Goal: Find contact information: Find contact information

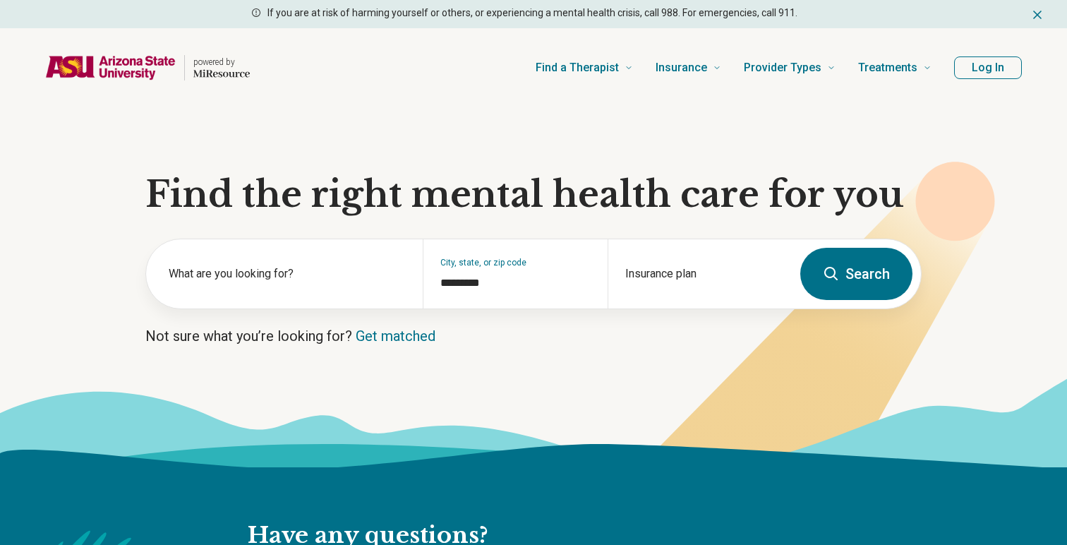
click at [409, 366] on section "Find the right mental health care for you What are you looking for? City, state…" at bounding box center [533, 287] width 1067 height 360
click at [662, 261] on div "Insurance plan" at bounding box center [700, 273] width 184 height 69
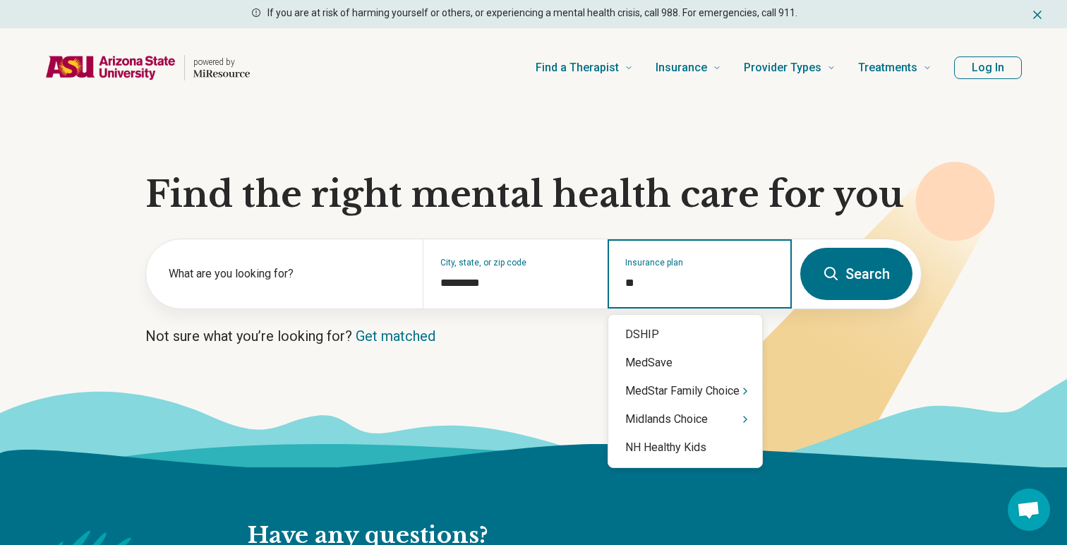
type input "*"
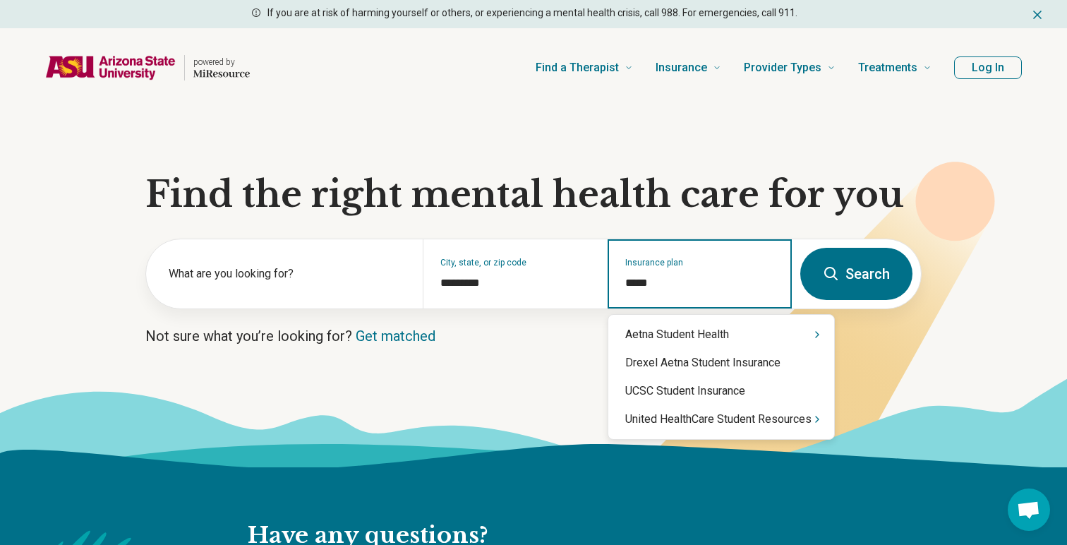
type input "******"
click at [719, 419] on div "United HealthCare Student Resources" at bounding box center [721, 419] width 226 height 28
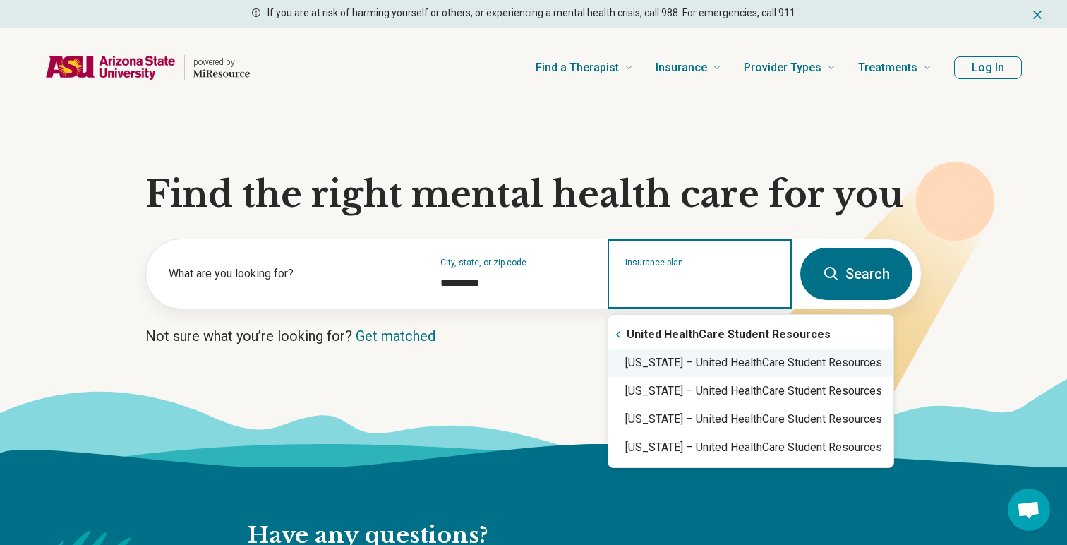
click at [723, 364] on div "[US_STATE] – United HealthCare Student Resources" at bounding box center [750, 363] width 285 height 28
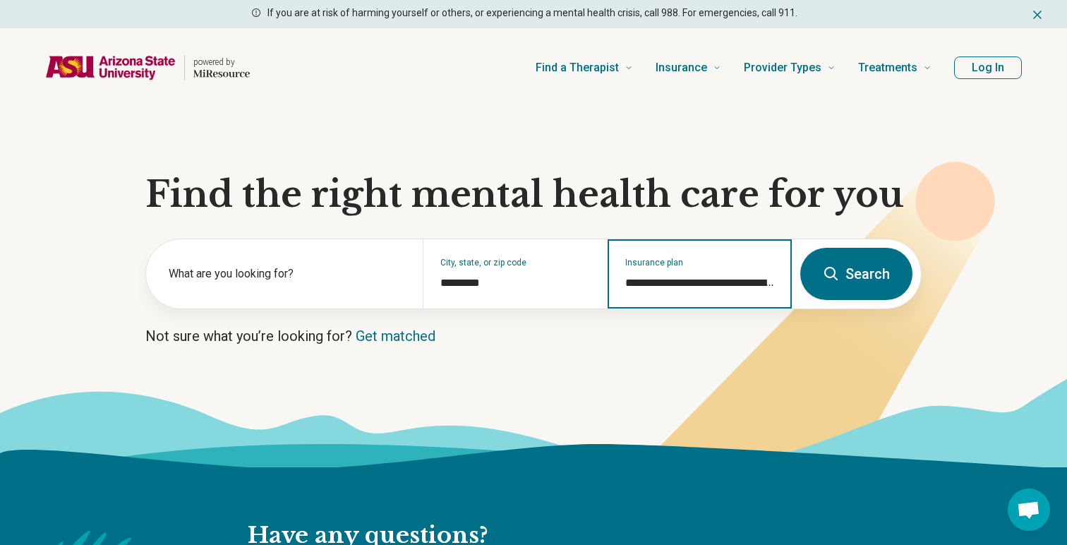
type input "**********"
click at [858, 267] on button "Search" at bounding box center [856, 274] width 112 height 52
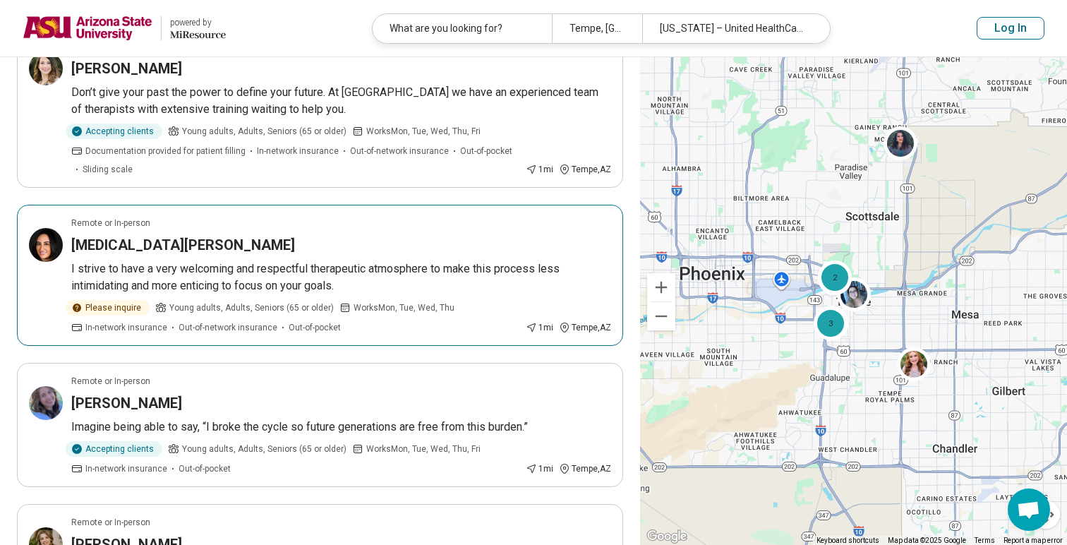
scroll to position [1113, 0]
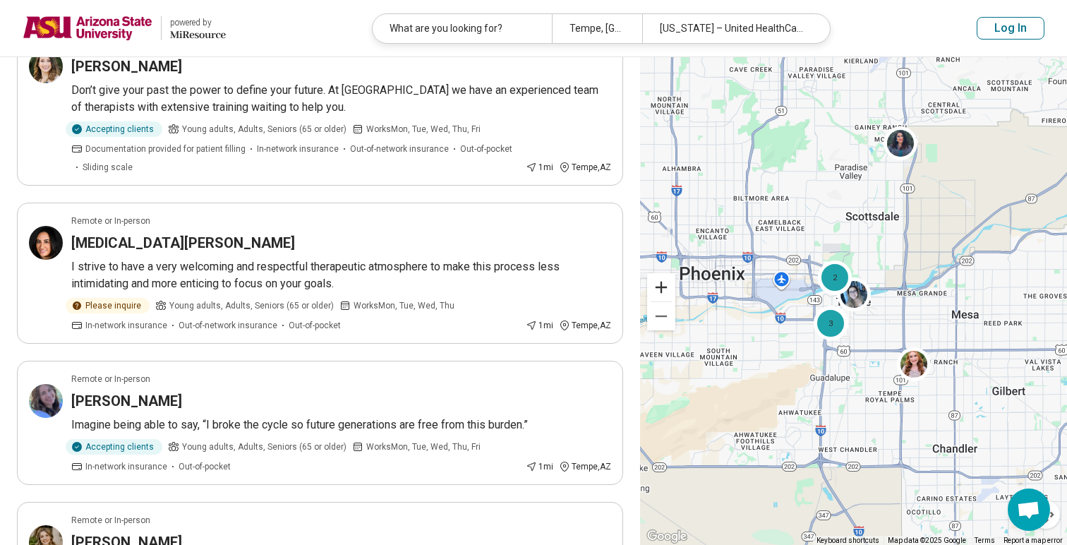
click at [661, 287] on button "Zoom in" at bounding box center [661, 287] width 28 height 28
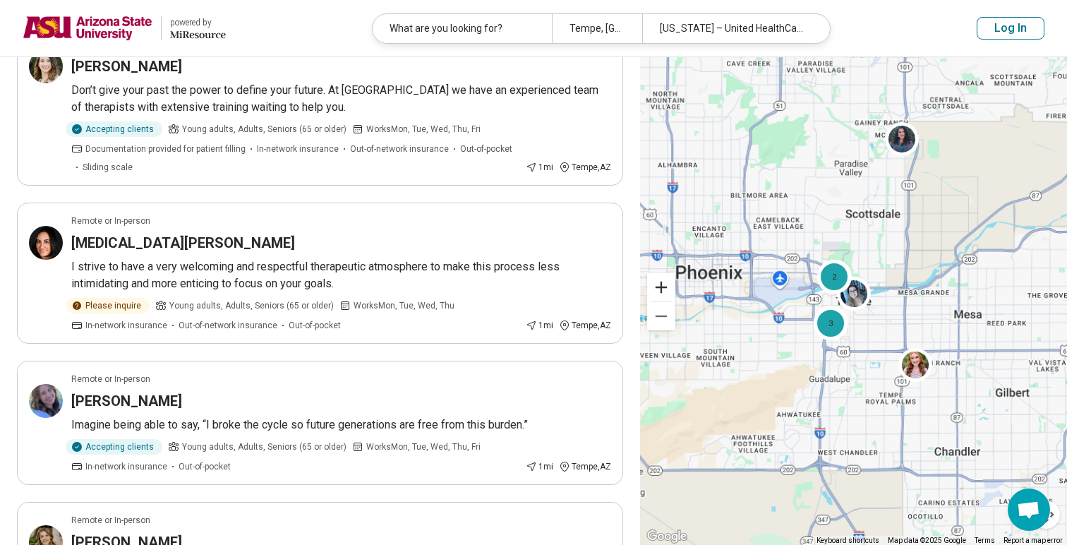
click at [661, 287] on button "Zoom in" at bounding box center [661, 287] width 28 height 28
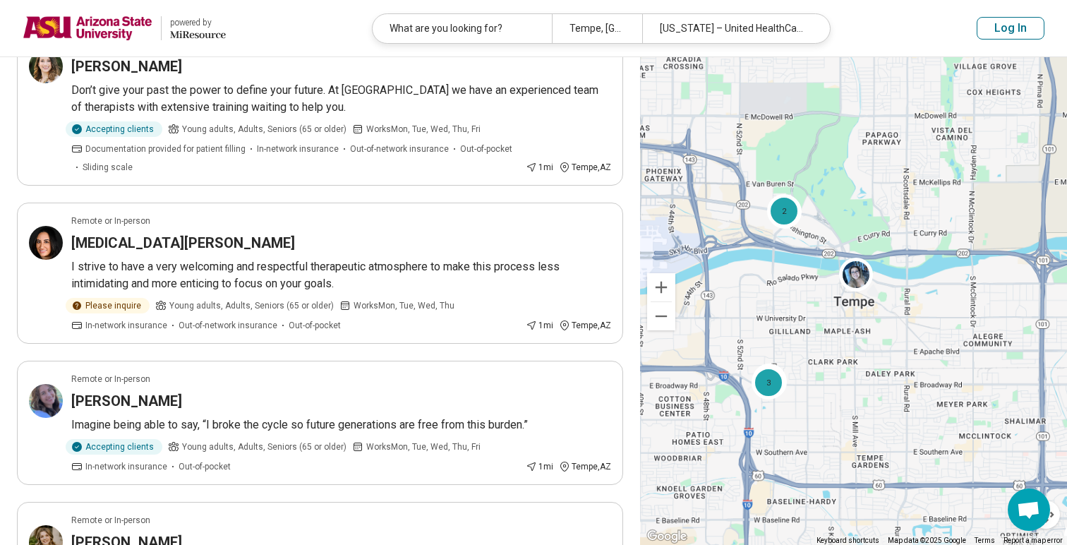
scroll to position [676, 0]
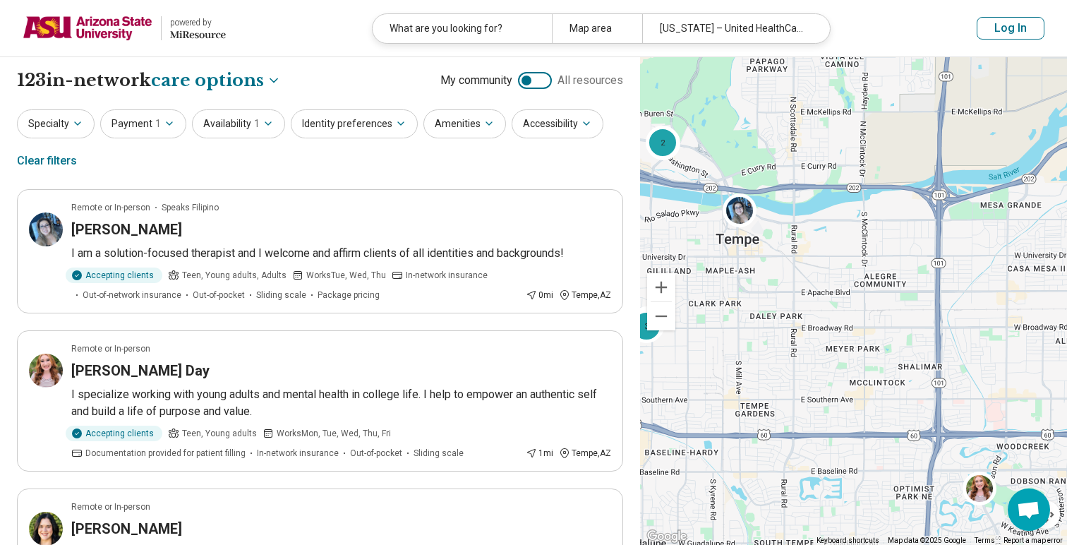
drag, startPoint x: 843, startPoint y: 318, endPoint x: 724, endPoint y: 254, distance: 135.5
click at [724, 254] on div "2 2 3" at bounding box center [853, 301] width 427 height 488
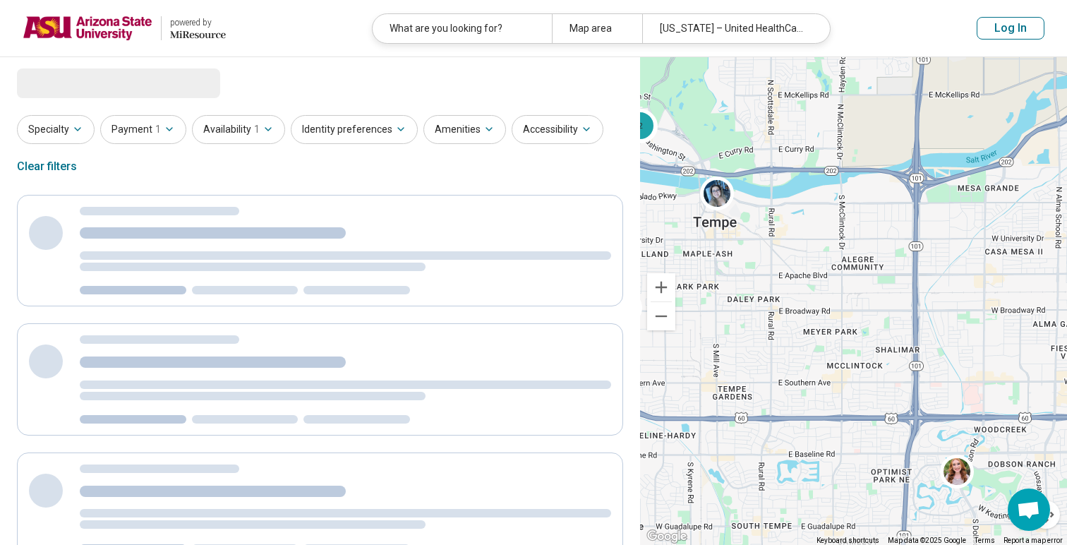
select select "***"
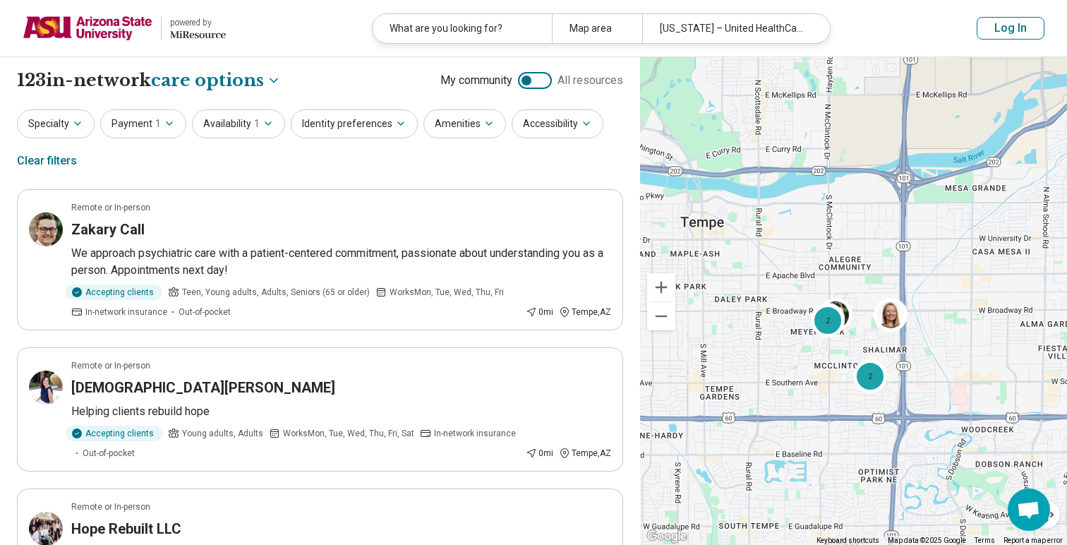
drag, startPoint x: 829, startPoint y: 277, endPoint x: 773, endPoint y: 255, distance: 60.6
click at [773, 255] on div "4 2 2 2" at bounding box center [853, 301] width 427 height 488
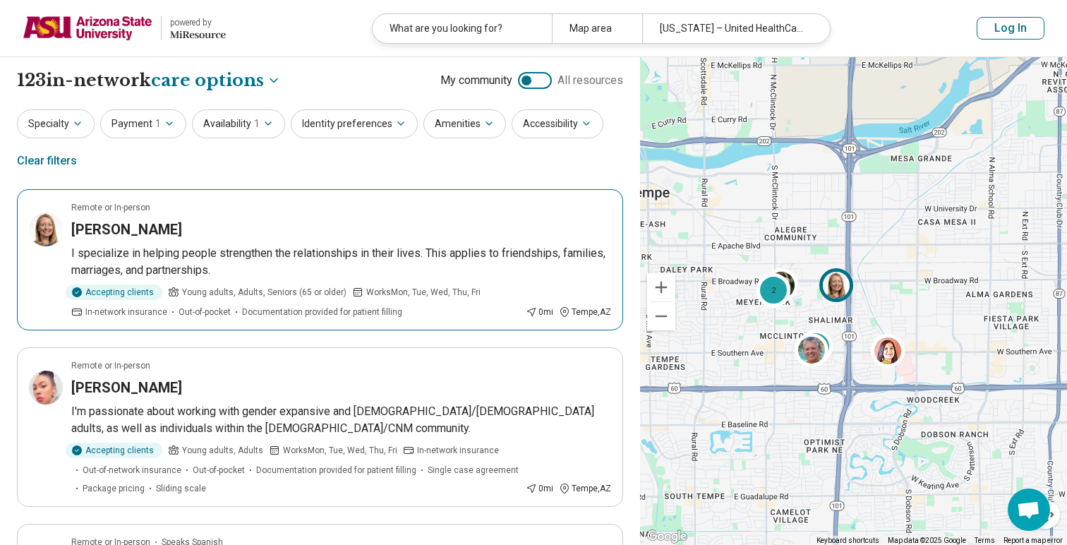
click at [834, 289] on img at bounding box center [836, 285] width 34 height 34
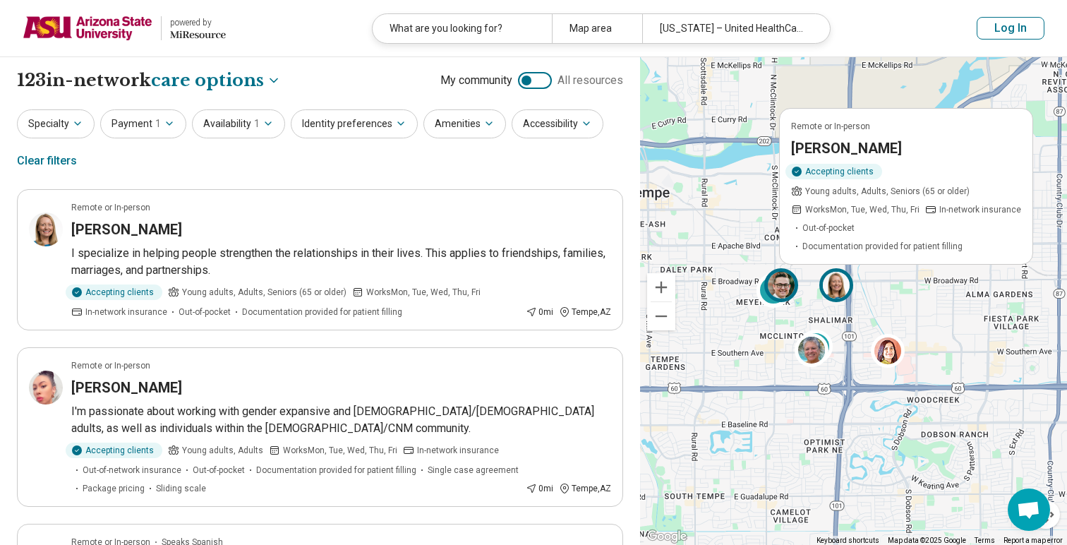
click at [791, 279] on img at bounding box center [781, 285] width 34 height 34
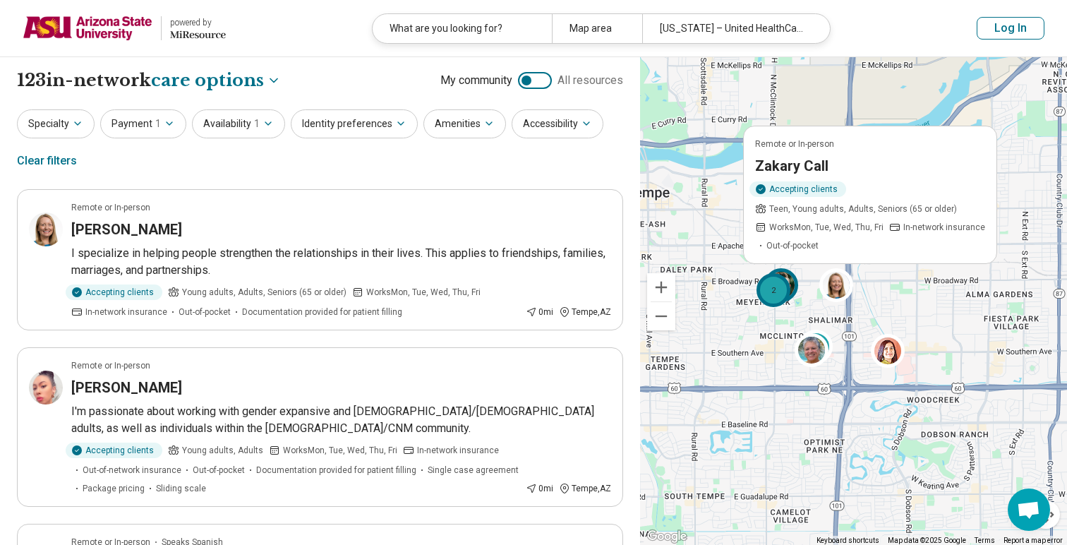
click at [760, 295] on div "2" at bounding box center [773, 290] width 34 height 34
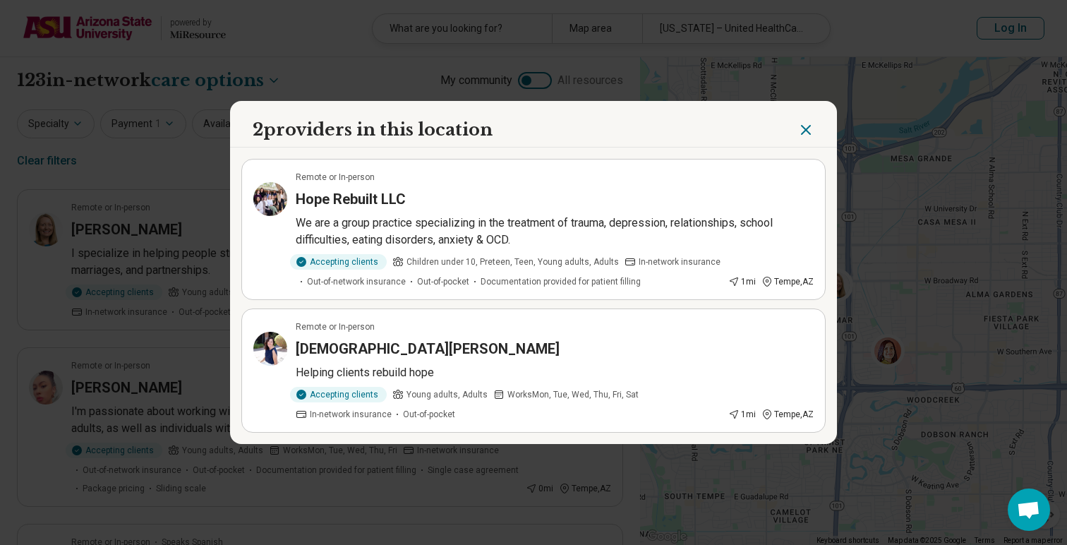
click at [807, 134] on icon "Close" at bounding box center [806, 129] width 17 height 17
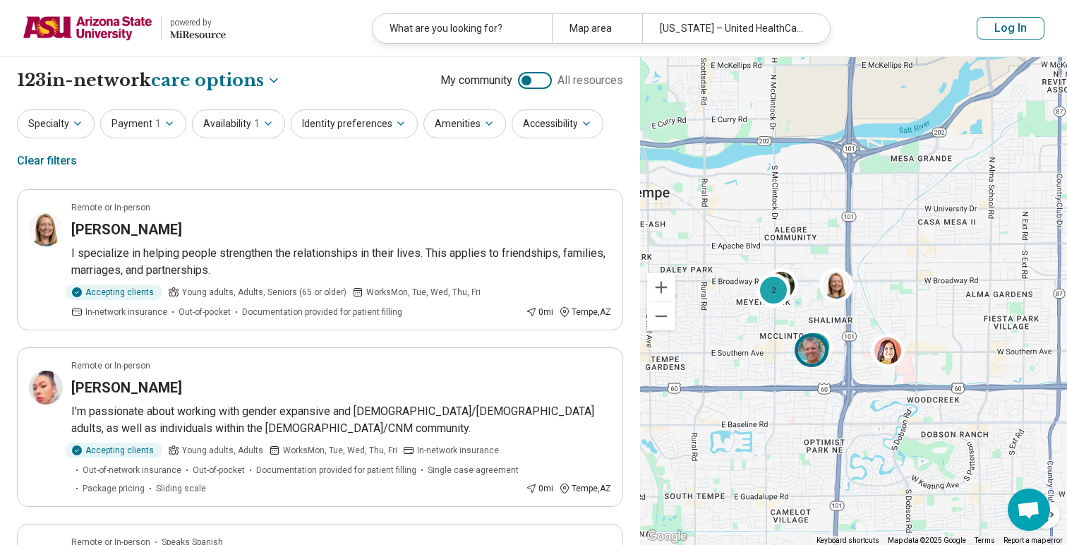
click at [824, 344] on img at bounding box center [812, 350] width 34 height 34
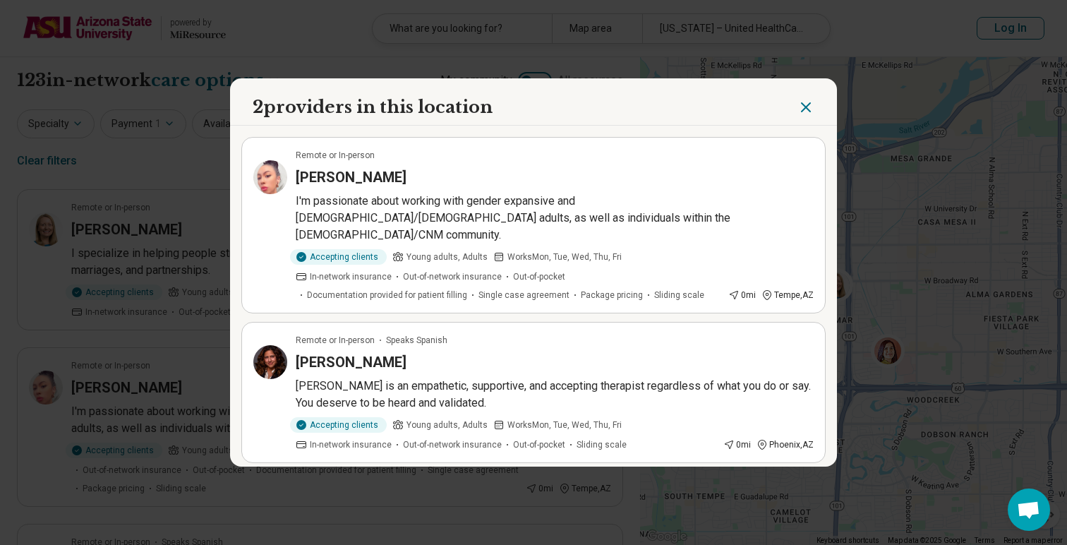
click at [810, 111] on icon "Close" at bounding box center [806, 107] width 17 height 17
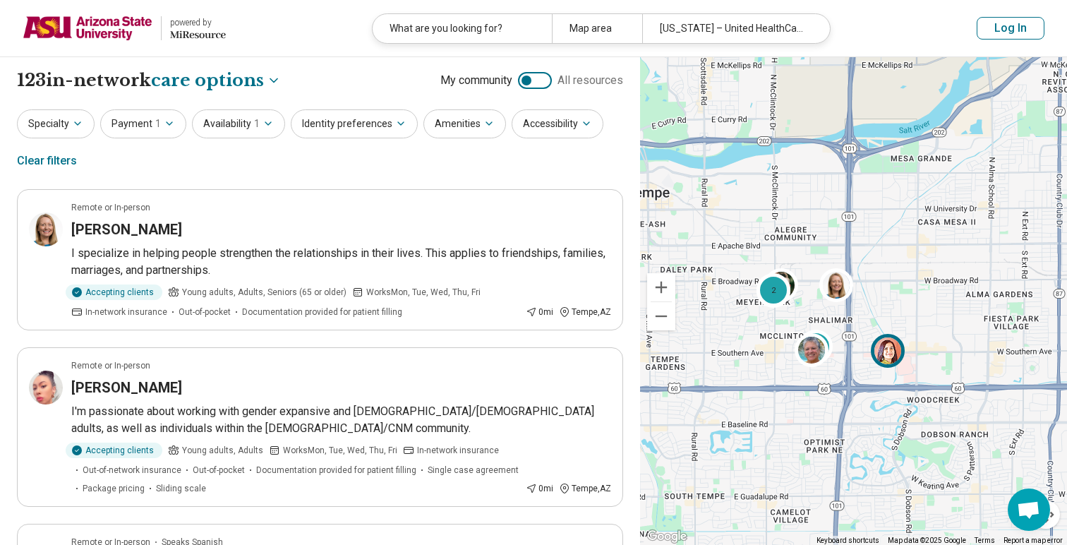
click at [891, 342] on img at bounding box center [887, 351] width 34 height 34
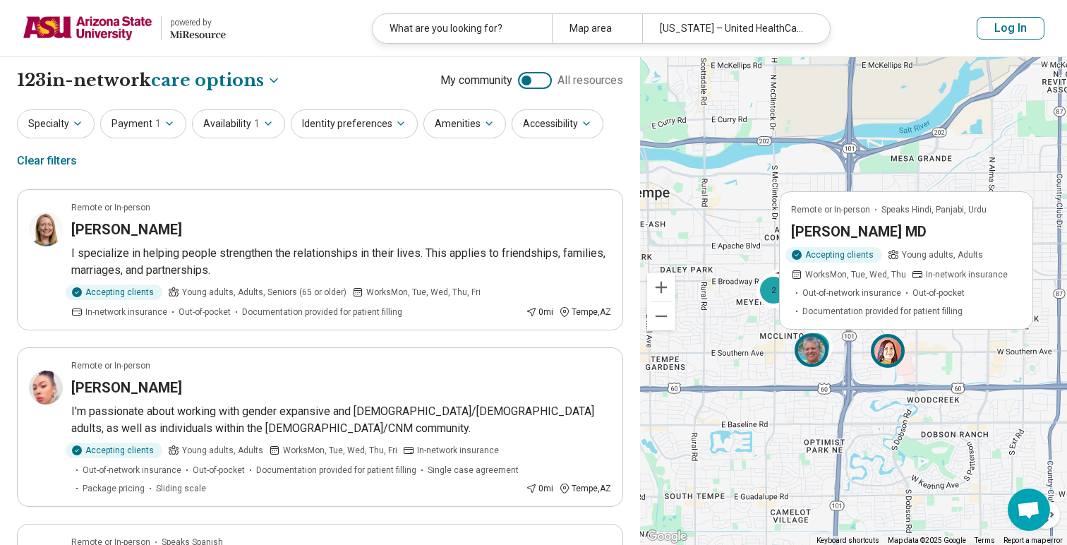
click at [816, 356] on img at bounding box center [812, 350] width 34 height 34
click at [889, 347] on img at bounding box center [887, 351] width 34 height 34
click at [862, 227] on h3 "[PERSON_NAME] MD" at bounding box center [858, 232] width 136 height 20
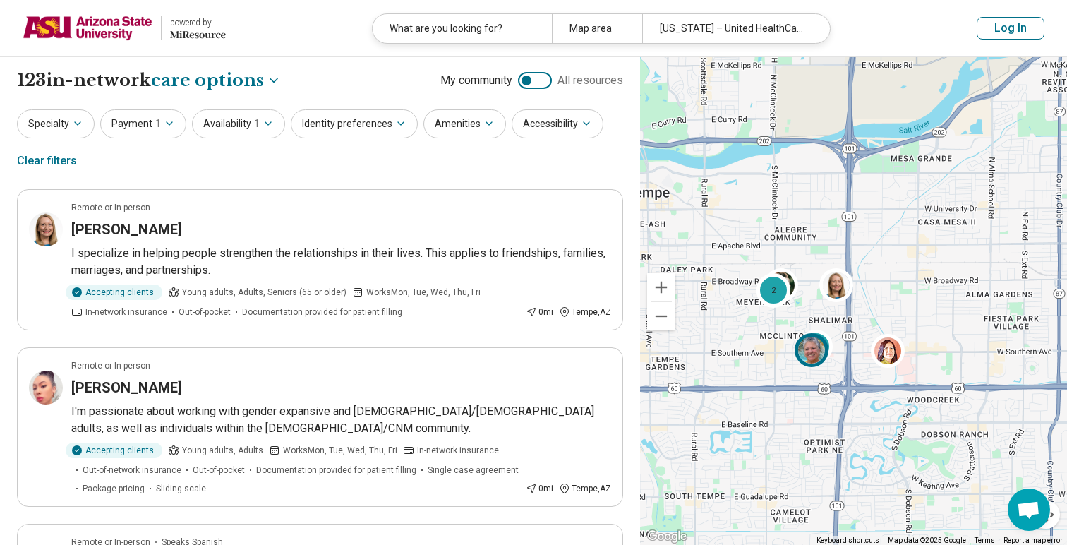
click at [824, 344] on img at bounding box center [812, 350] width 34 height 34
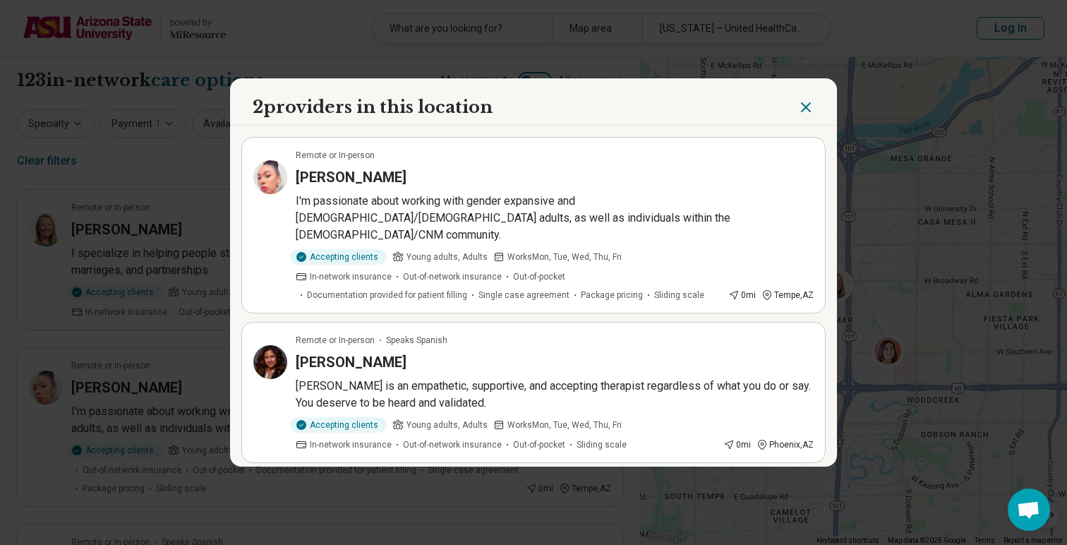
click at [551, 378] on p "[PERSON_NAME] is an empathetic, supportive, and accepting therapist regardless …" at bounding box center [555, 395] width 518 height 34
click at [792, 112] on header "2 providers in this location" at bounding box center [533, 101] width 607 height 47
click at [799, 116] on icon "Close" at bounding box center [806, 107] width 17 height 17
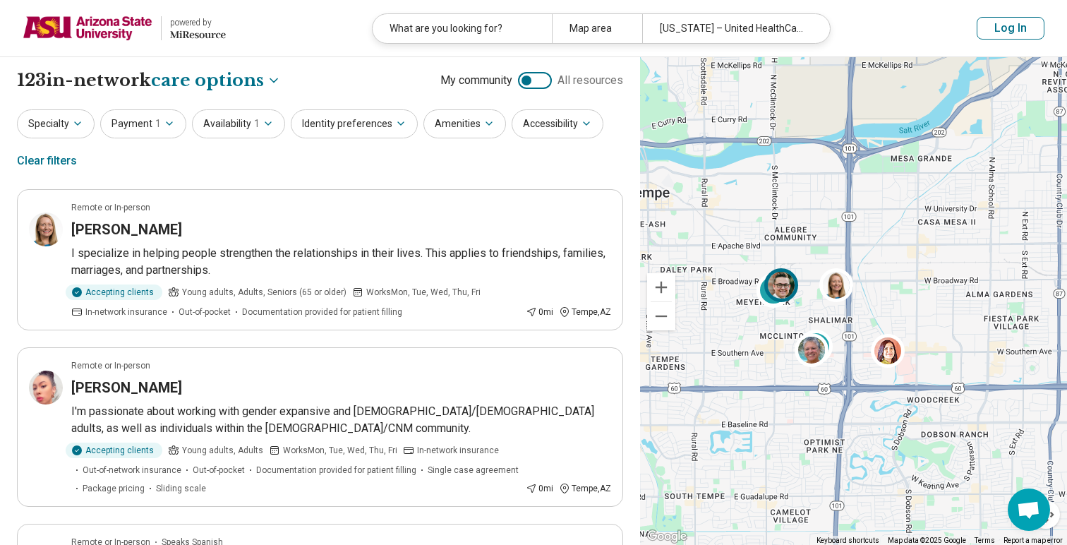
click at [782, 287] on img at bounding box center [781, 285] width 34 height 34
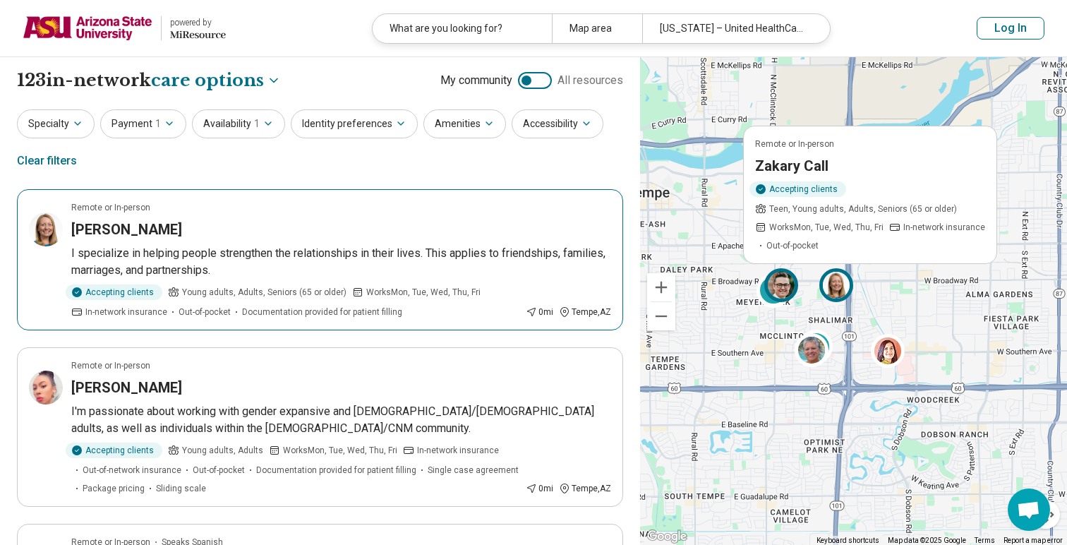
click at [826, 287] on img at bounding box center [836, 285] width 34 height 34
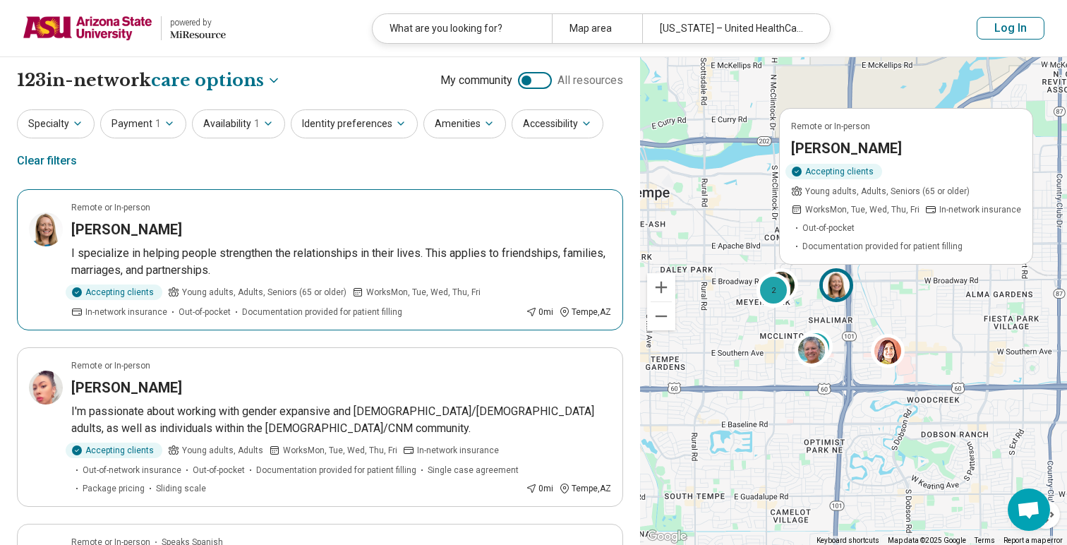
click at [890, 199] on div "Accepting clients Young adults, Adults, Seniors (65 or older) Works Mon, Tue, W…" at bounding box center [905, 208] width 230 height 89
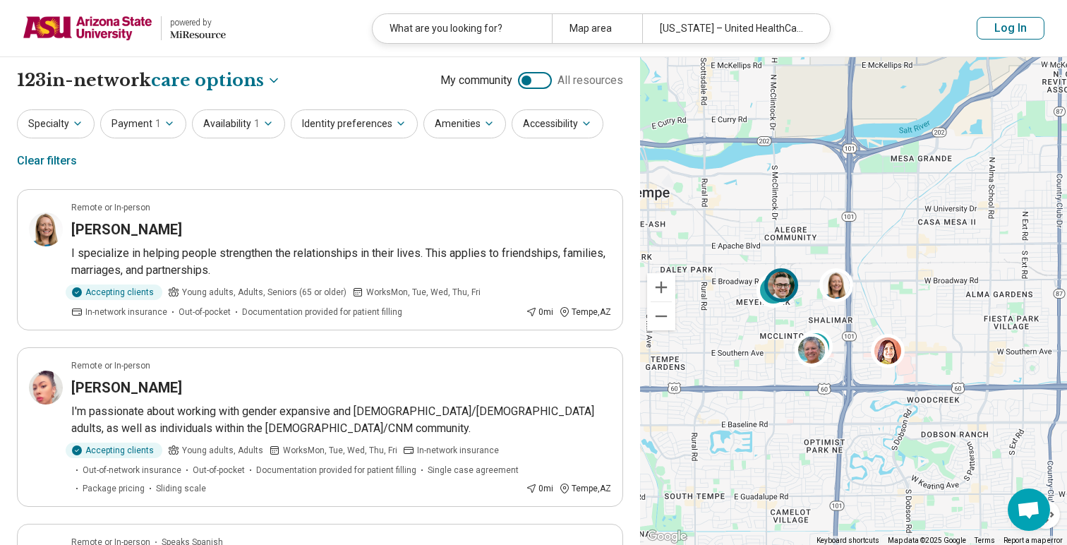
click at [788, 284] on img at bounding box center [781, 285] width 34 height 34
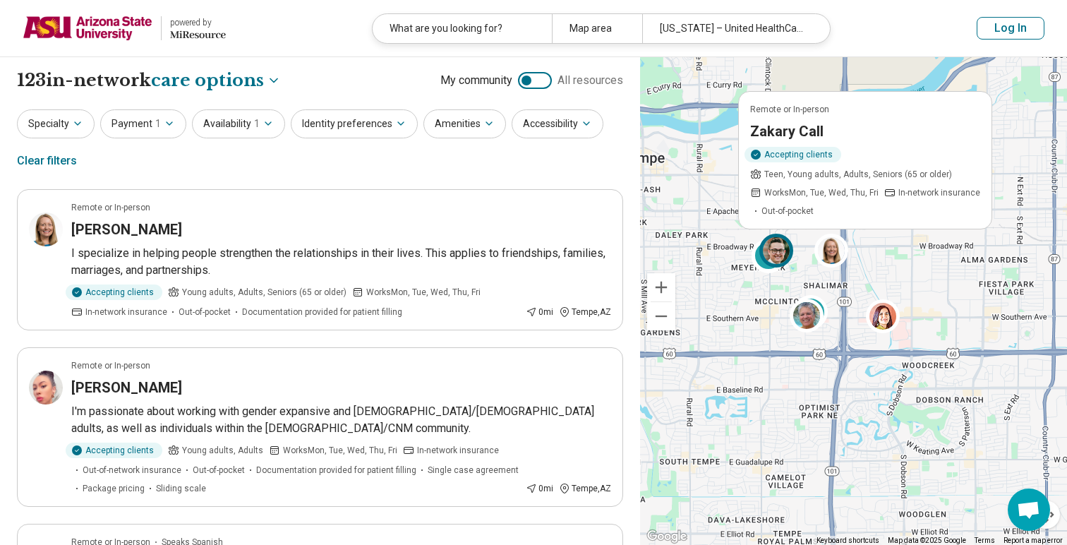
drag, startPoint x: 877, startPoint y: 294, endPoint x: 872, endPoint y: 254, distance: 40.5
click at [872, 254] on div "2 2 Remote or In-person Zakary Call Accepting clients Teen, Young adults, Adult…" at bounding box center [853, 301] width 427 height 488
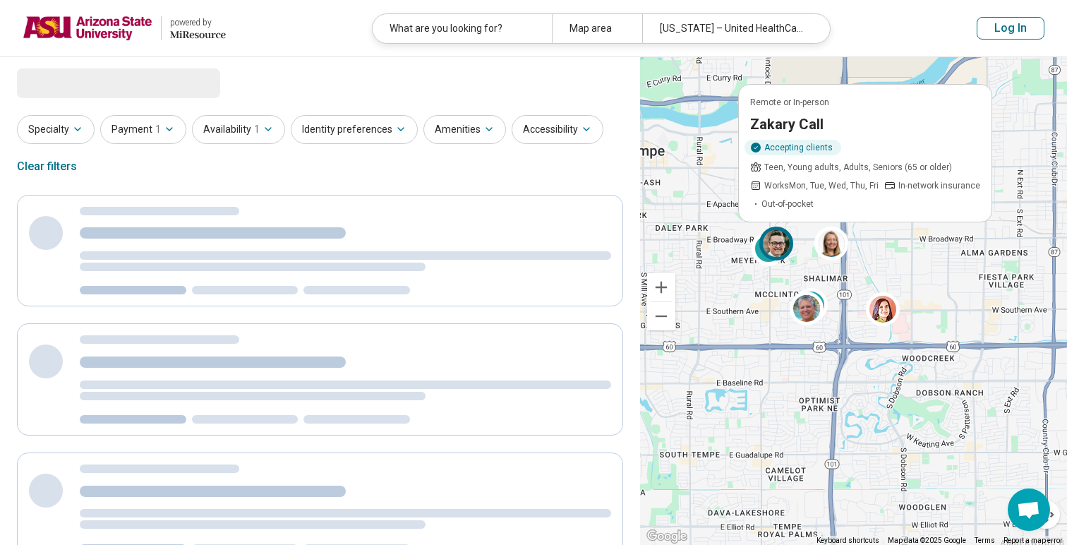
click at [957, 233] on div "2 2 Remote or In-person Zakary Call Accepting clients Teen, Young adults, Adult…" at bounding box center [853, 301] width 427 height 488
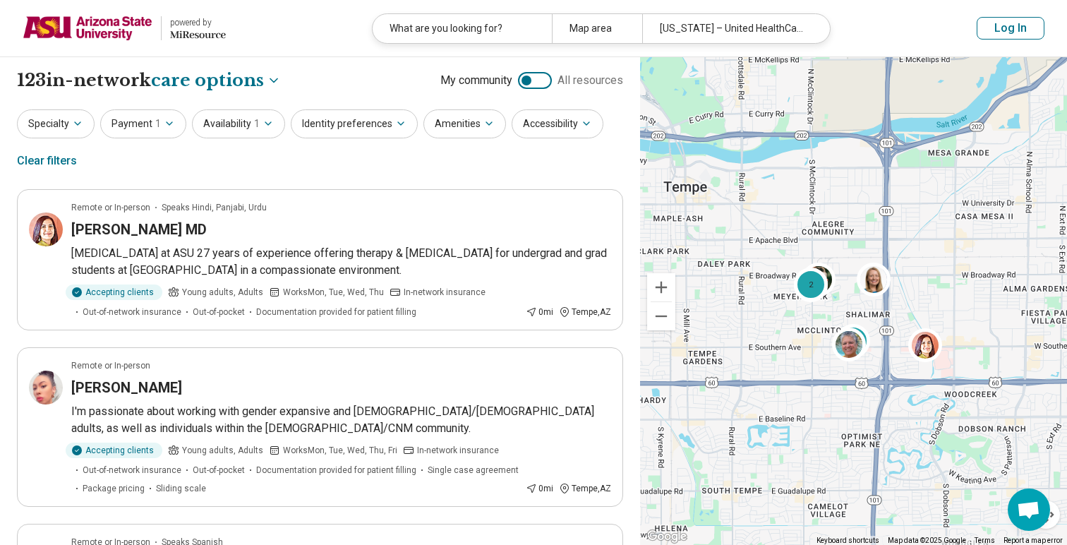
drag, startPoint x: 927, startPoint y: 279, endPoint x: 970, endPoint y: 312, distance: 54.4
click at [970, 312] on div "2 2 2 2" at bounding box center [853, 301] width 427 height 488
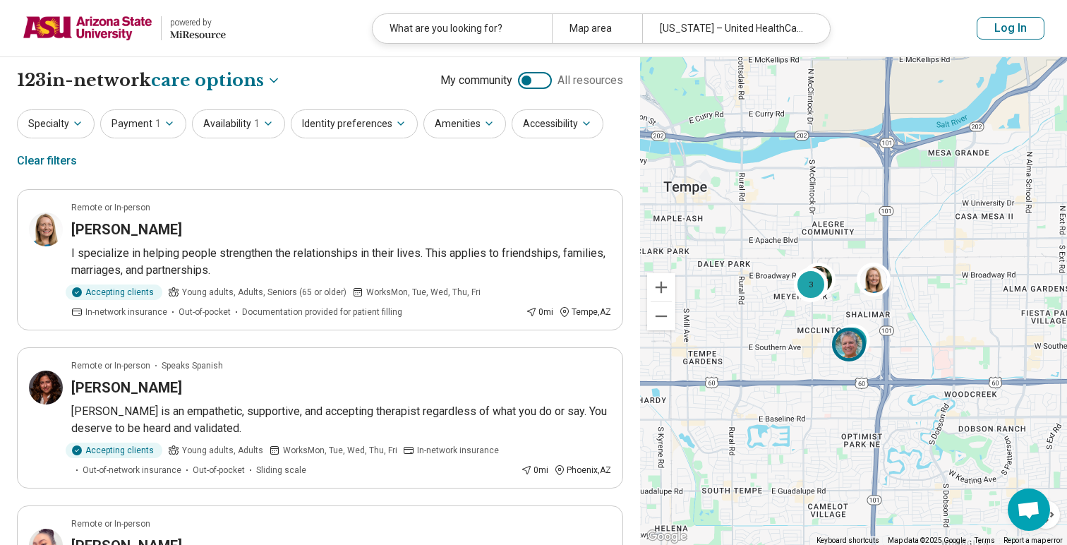
click at [855, 342] on img at bounding box center [849, 344] width 34 height 34
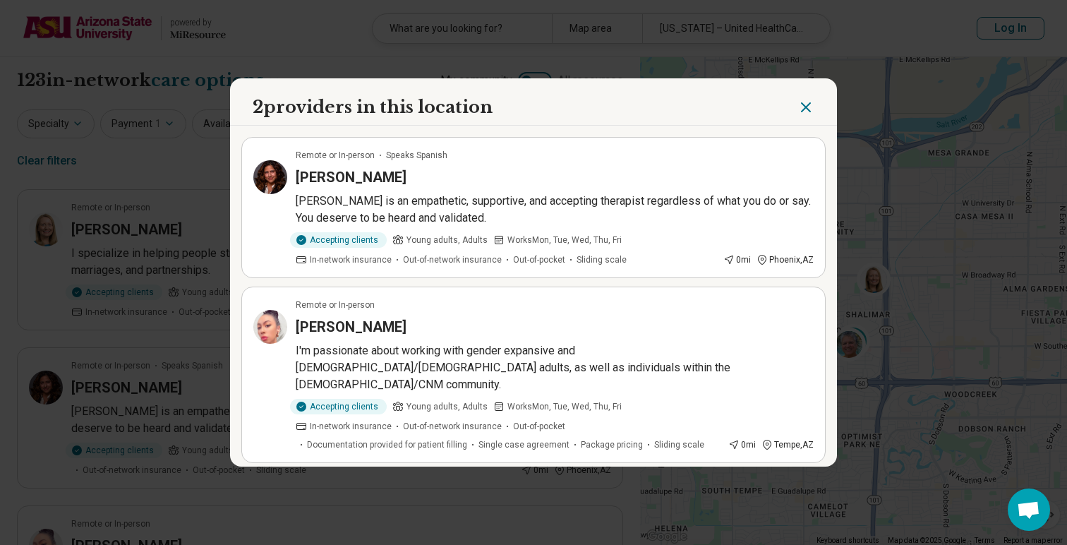
click at [810, 110] on icon "Close" at bounding box center [806, 107] width 17 height 17
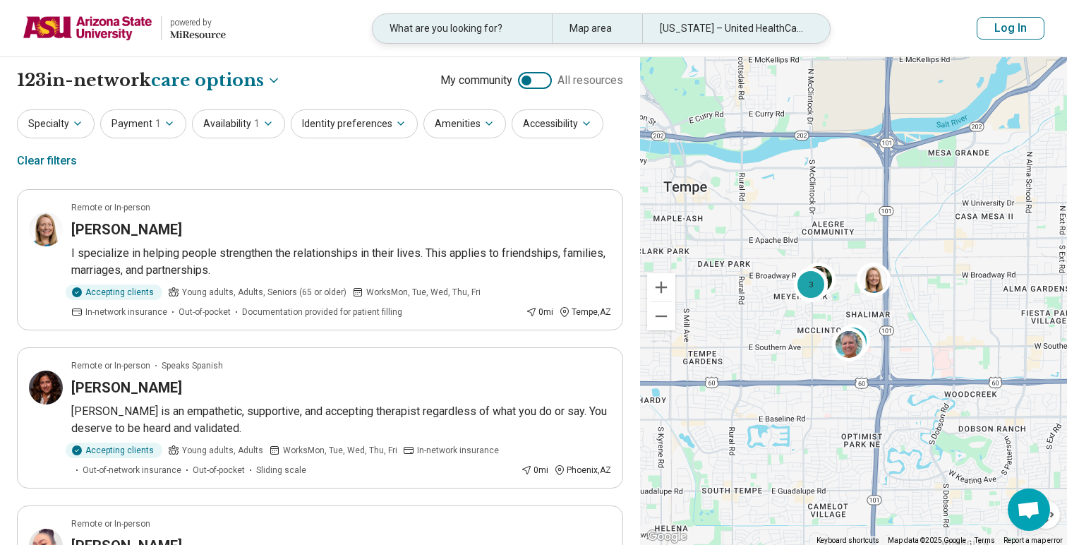
click at [786, 40] on div "[US_STATE] – United HealthCare Student Resources" at bounding box center [731, 28] width 179 height 29
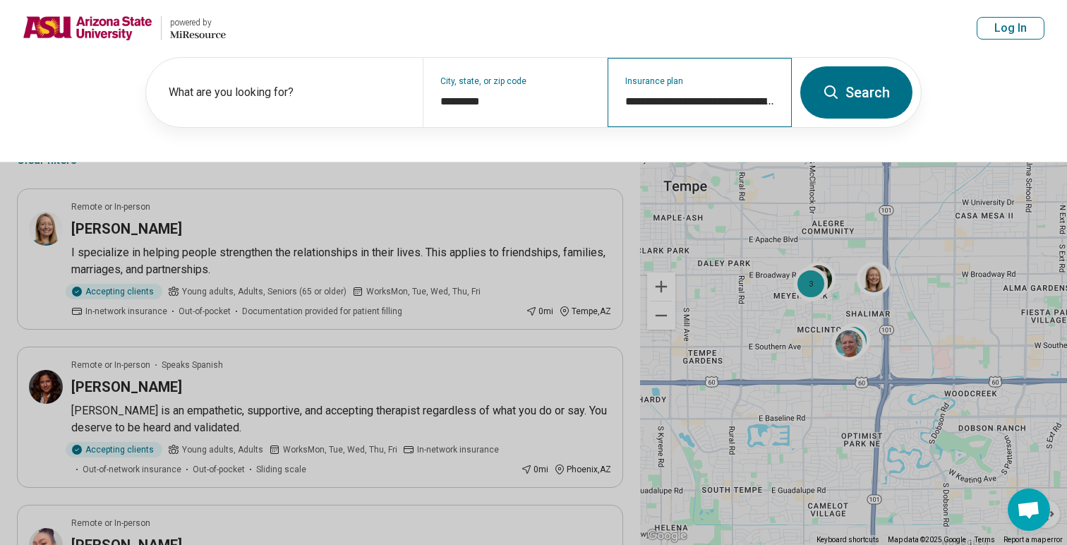
click at [738, 89] on div "**********" at bounding box center [700, 92] width 184 height 69
click at [831, 18] on header "powered by Miresource logo What are you looking for? Map area [US_STATE] – Unit…" at bounding box center [533, 28] width 1067 height 57
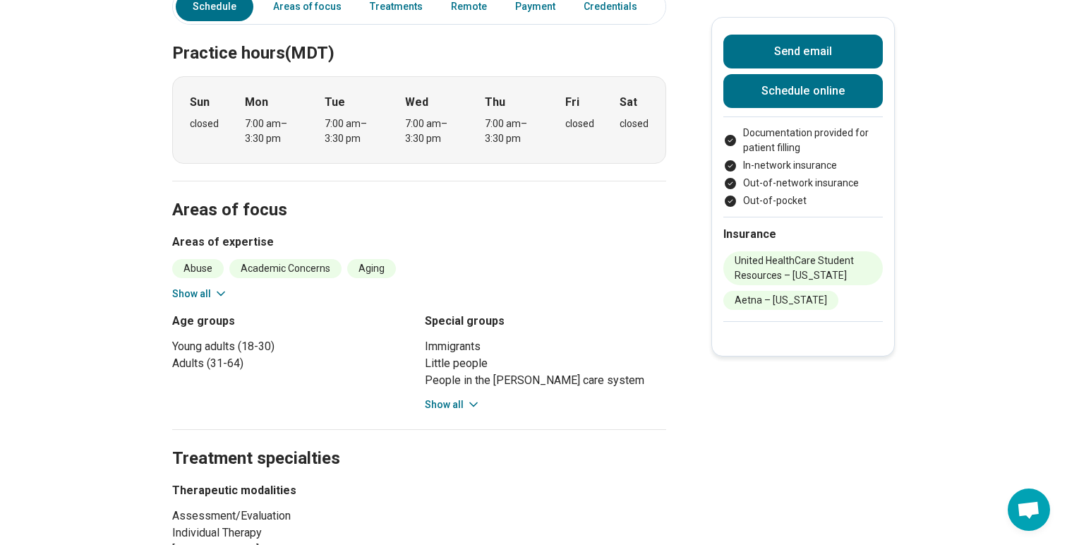
scroll to position [474, 0]
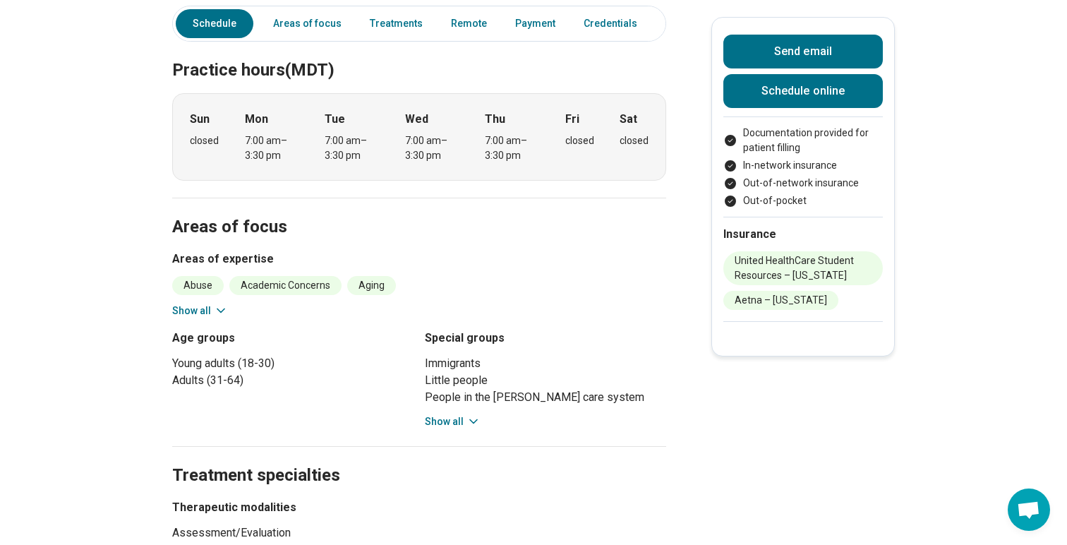
click at [444, 414] on button "Show all" at bounding box center [453, 421] width 56 height 15
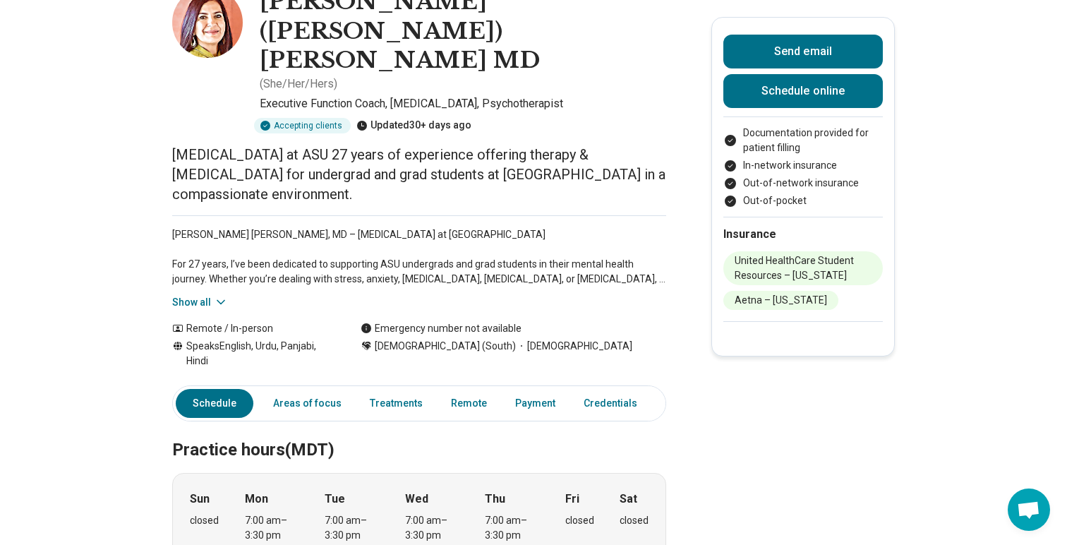
scroll to position [0, 0]
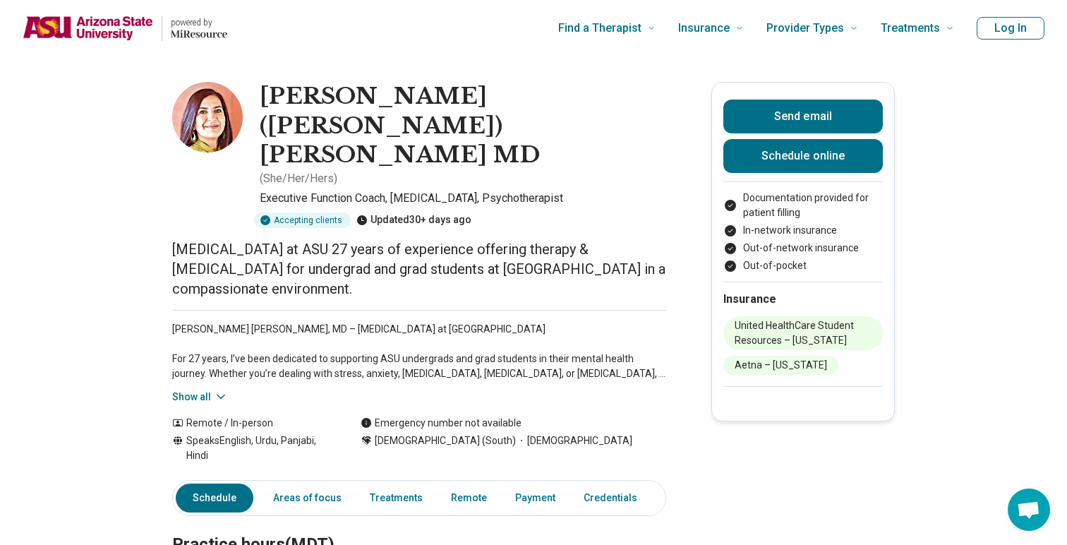
click at [210, 330] on div "Dr. Gurjot Reena Marwah, MD – Psychiatrist at ASU For 27 years, I’ve been dedic…" at bounding box center [419, 357] width 494 height 95
click at [205, 390] on button "Show all" at bounding box center [200, 397] width 56 height 15
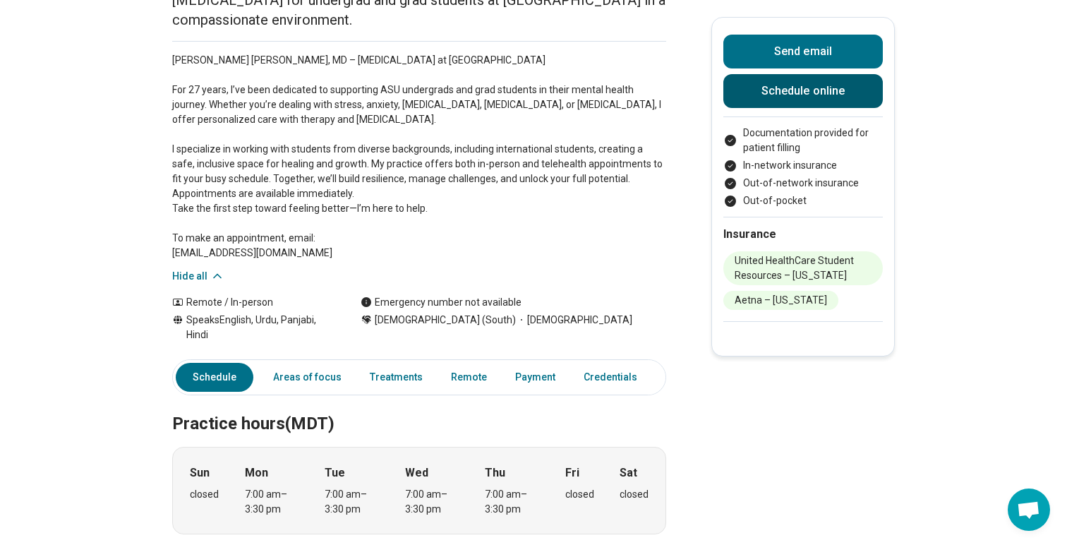
scroll to position [270, 0]
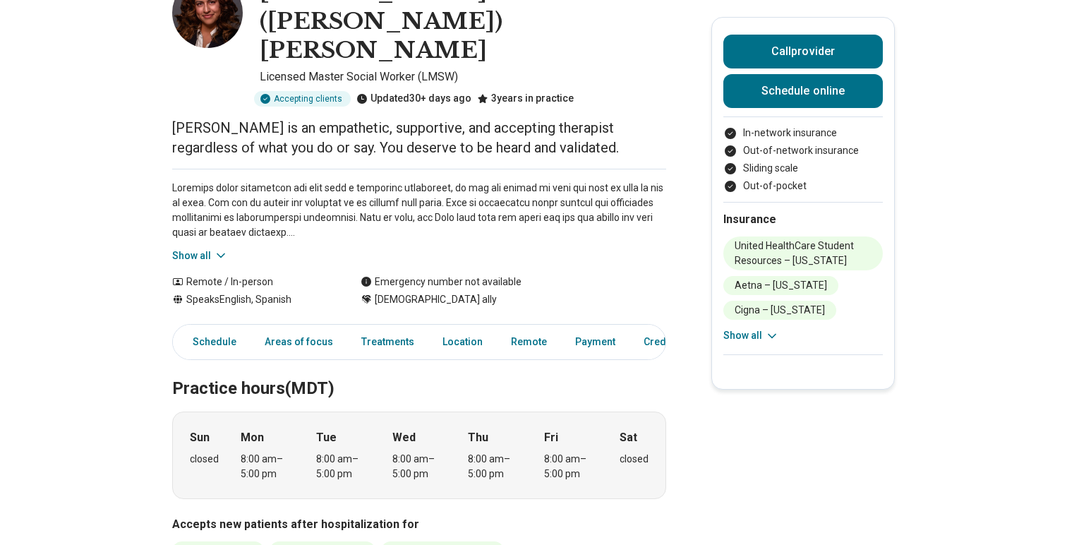
scroll to position [106, 0]
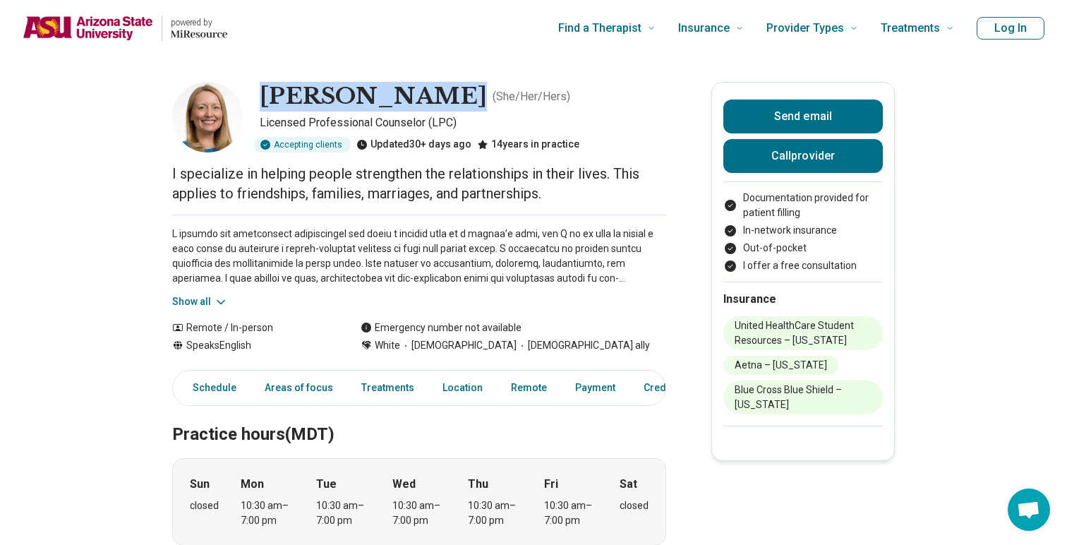
drag, startPoint x: 428, startPoint y: 100, endPoint x: 262, endPoint y: 104, distance: 166.6
click at [262, 104] on div "Tehrina Terry ( She/Her/Hers )" at bounding box center [463, 97] width 407 height 30
copy h1 "[PERSON_NAME]"
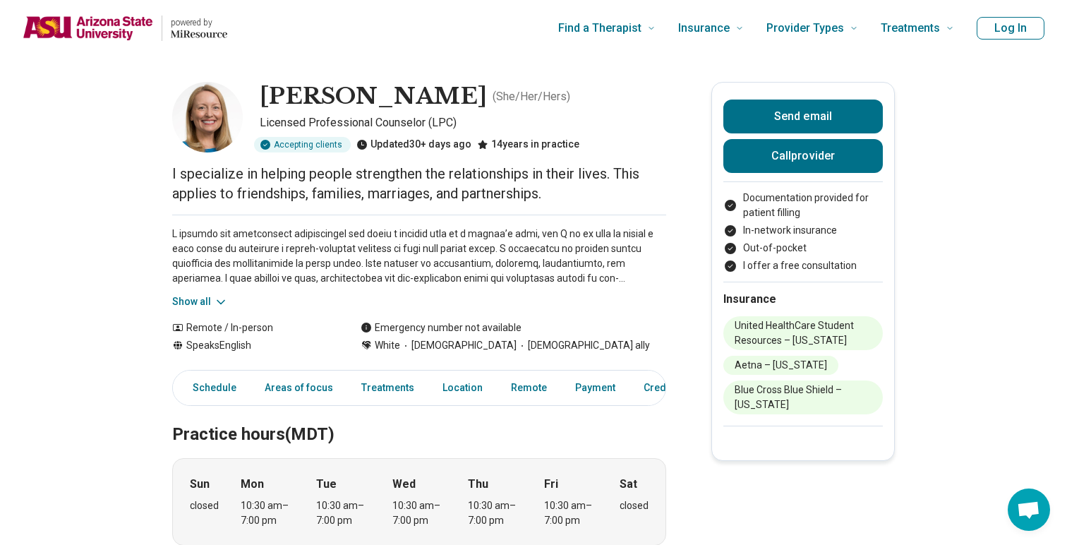
click at [609, 331] on div "Emergency number not available" at bounding box center [514, 327] width 306 height 15
click at [811, 150] on button "Call provider" at bounding box center [803, 156] width 160 height 34
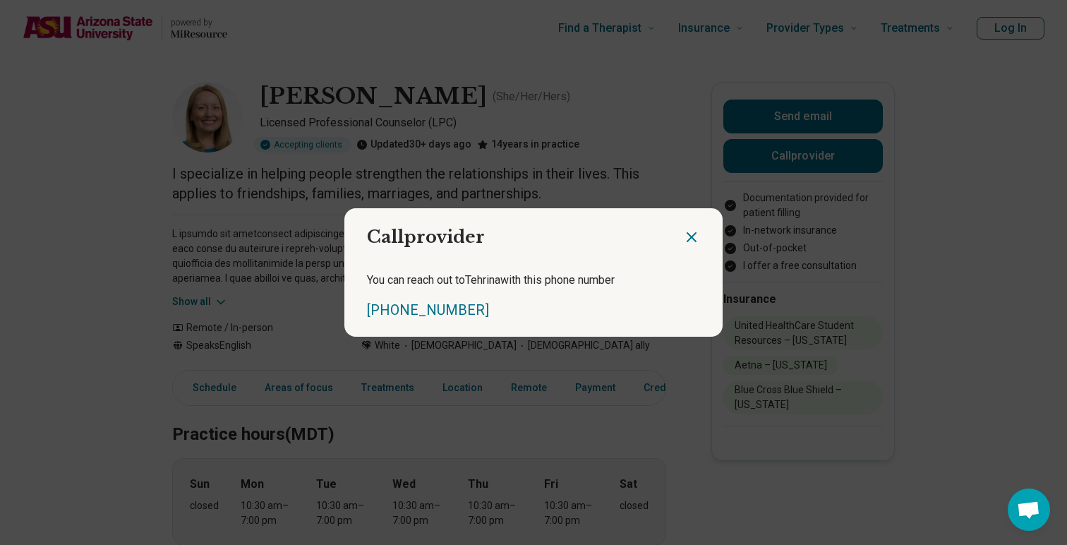
click at [702, 229] on div at bounding box center [703, 231] width 40 height 47
click at [697, 231] on icon "Close dialog" at bounding box center [691, 237] width 17 height 17
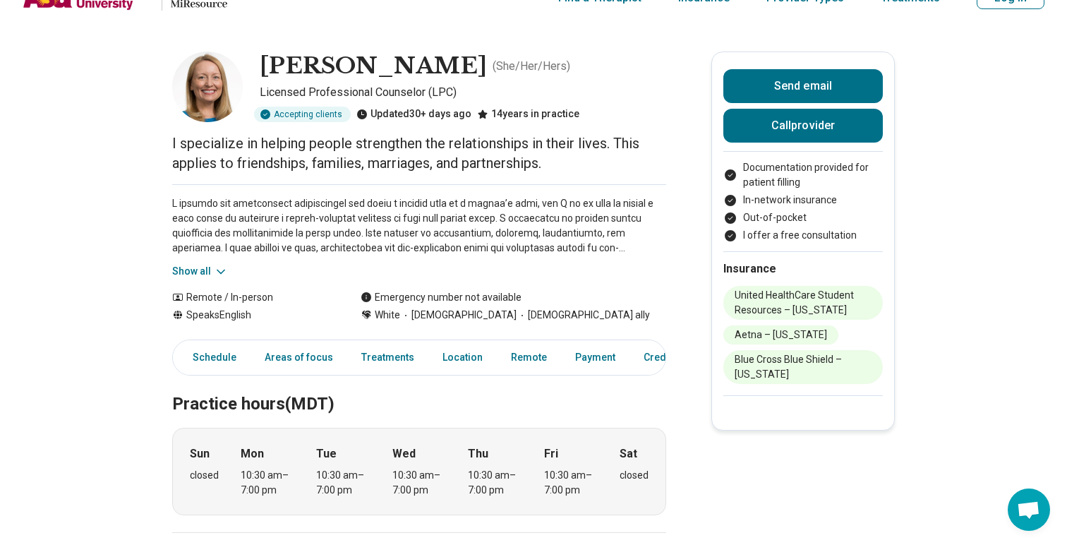
scroll to position [35, 0]
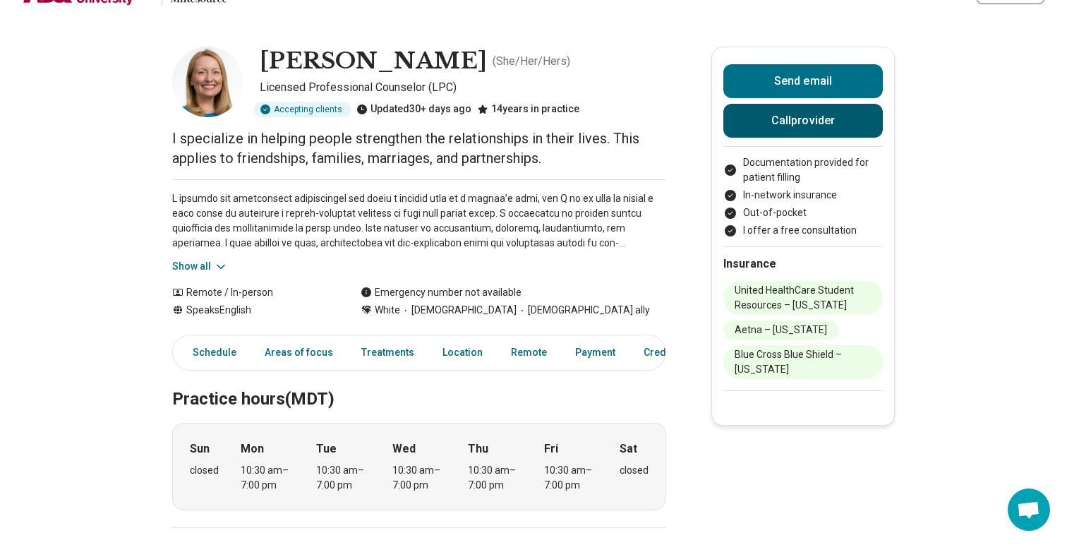
click at [841, 124] on button "Call provider" at bounding box center [803, 121] width 160 height 34
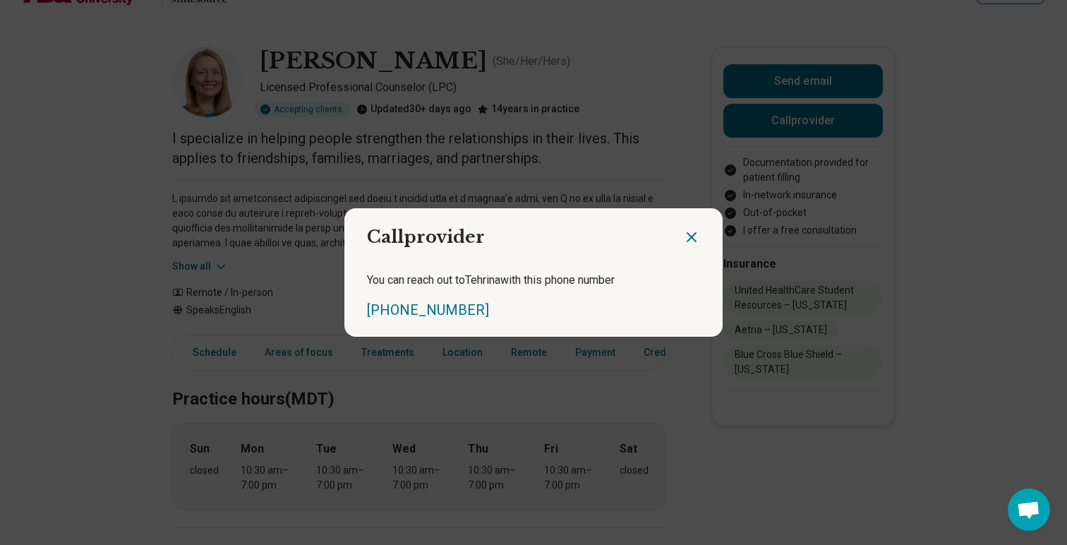
click at [963, 126] on div "Call provider You can reach out to Tehrina with this phone number (480) 329-0881" at bounding box center [533, 272] width 1067 height 545
click at [701, 224] on div at bounding box center [703, 231] width 40 height 47
click at [691, 239] on icon "Close dialog" at bounding box center [691, 237] width 17 height 17
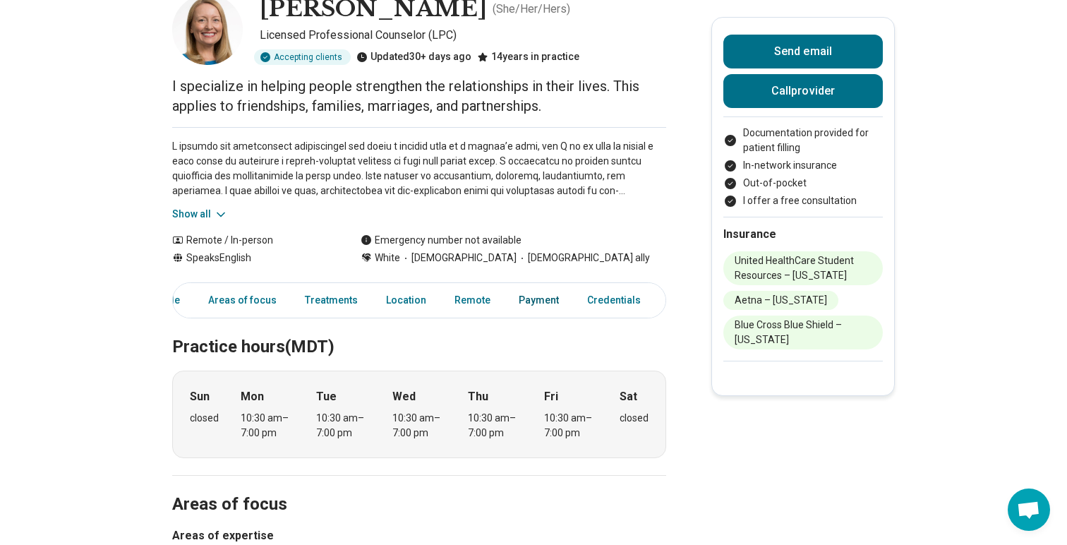
scroll to position [0, 79]
click at [378, 295] on link "Location" at bounding box center [383, 300] width 57 height 29
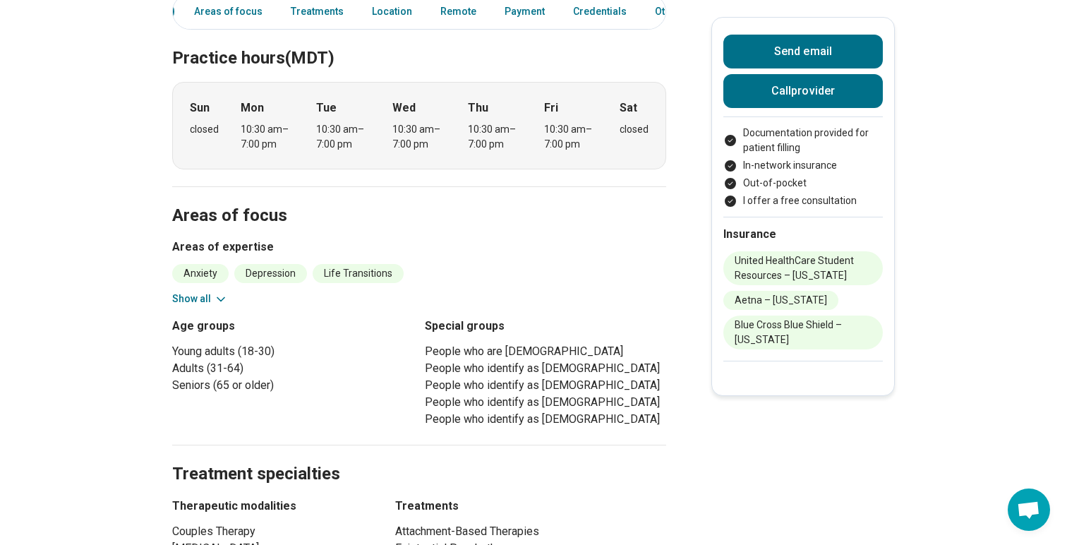
scroll to position [377, 0]
click at [197, 294] on button "Show all" at bounding box center [200, 298] width 56 height 15
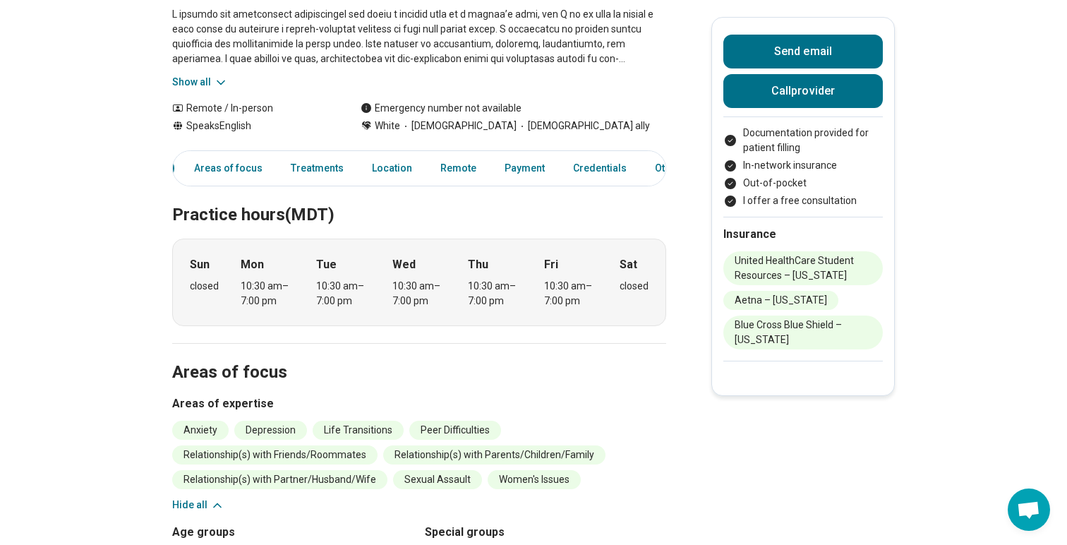
scroll to position [0, 0]
